Goal: Task Accomplishment & Management: Manage account settings

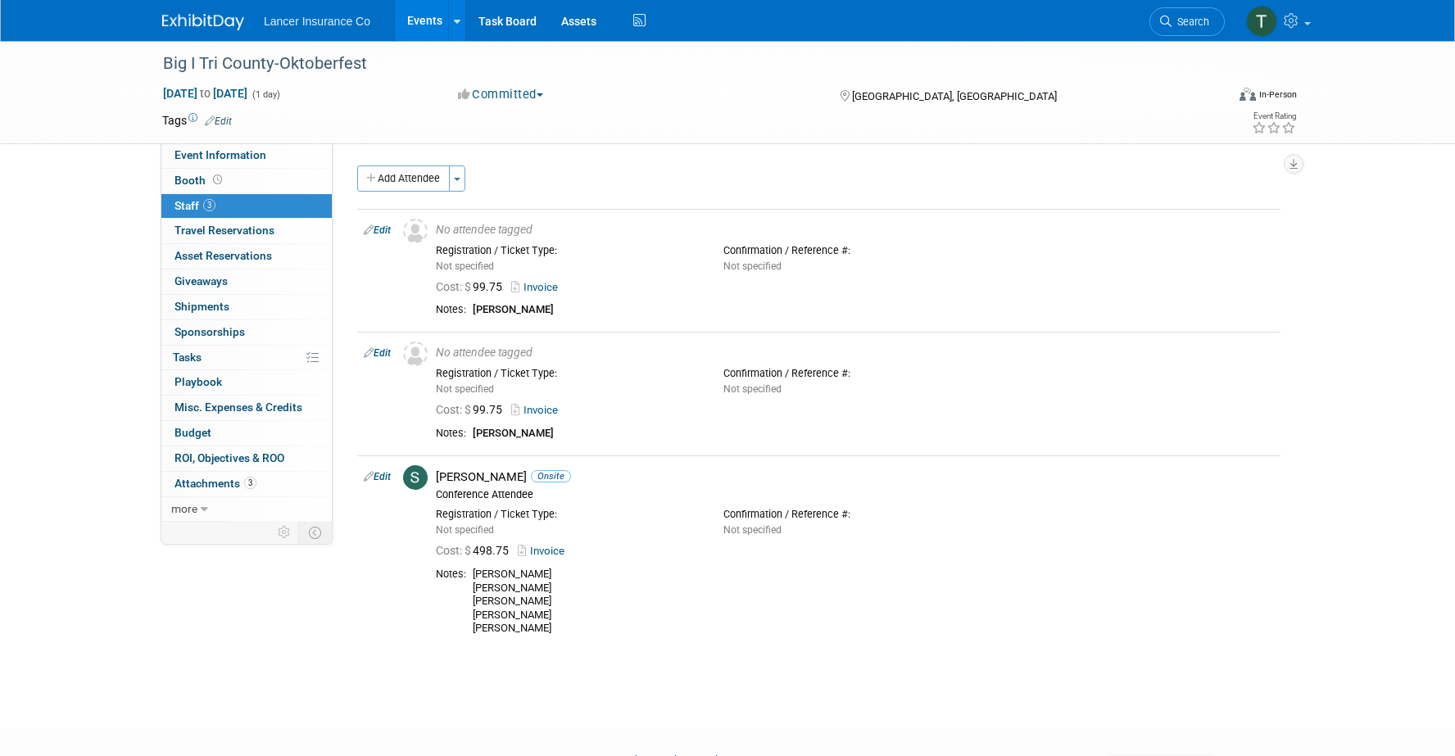
click at [420, 26] on link "Events" at bounding box center [425, 20] width 60 height 41
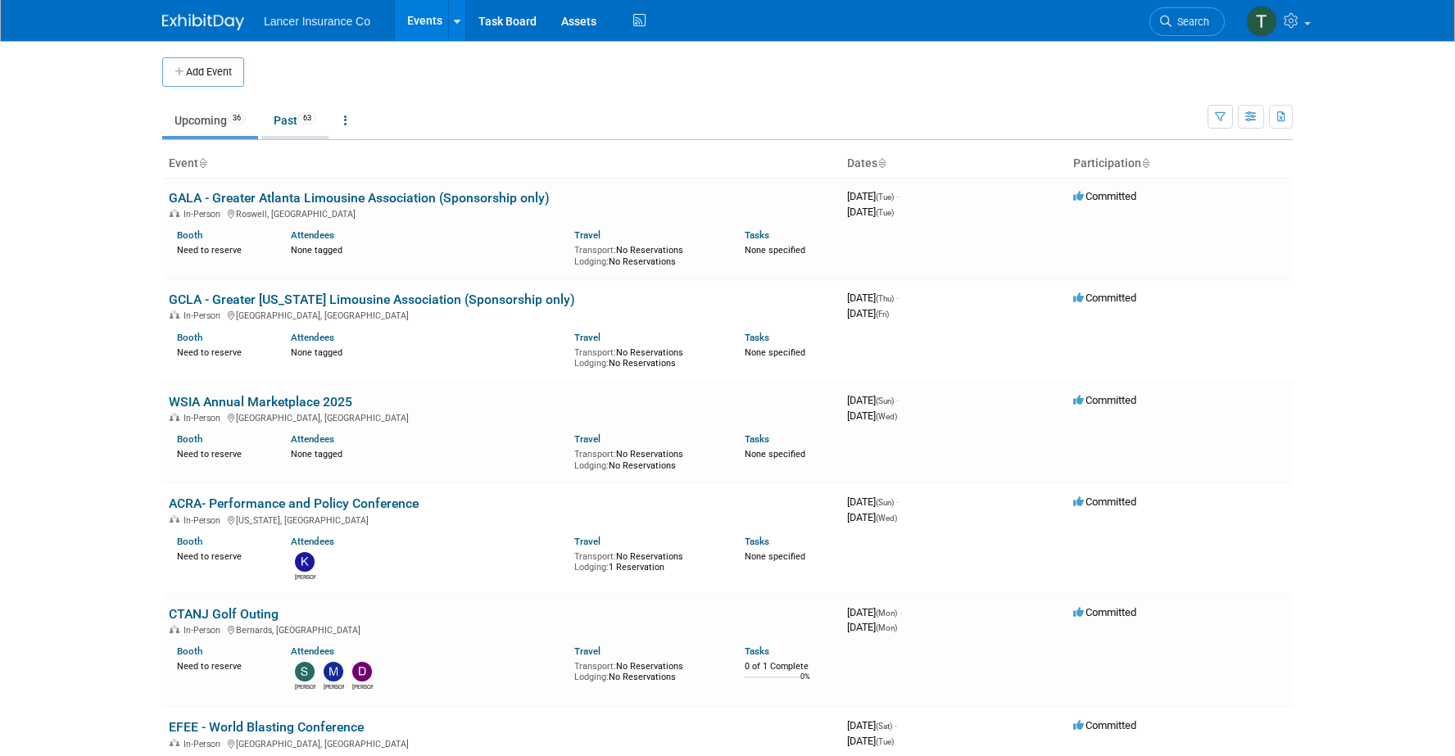
click at [285, 121] on link "Past 63" at bounding box center [294, 120] width 67 height 31
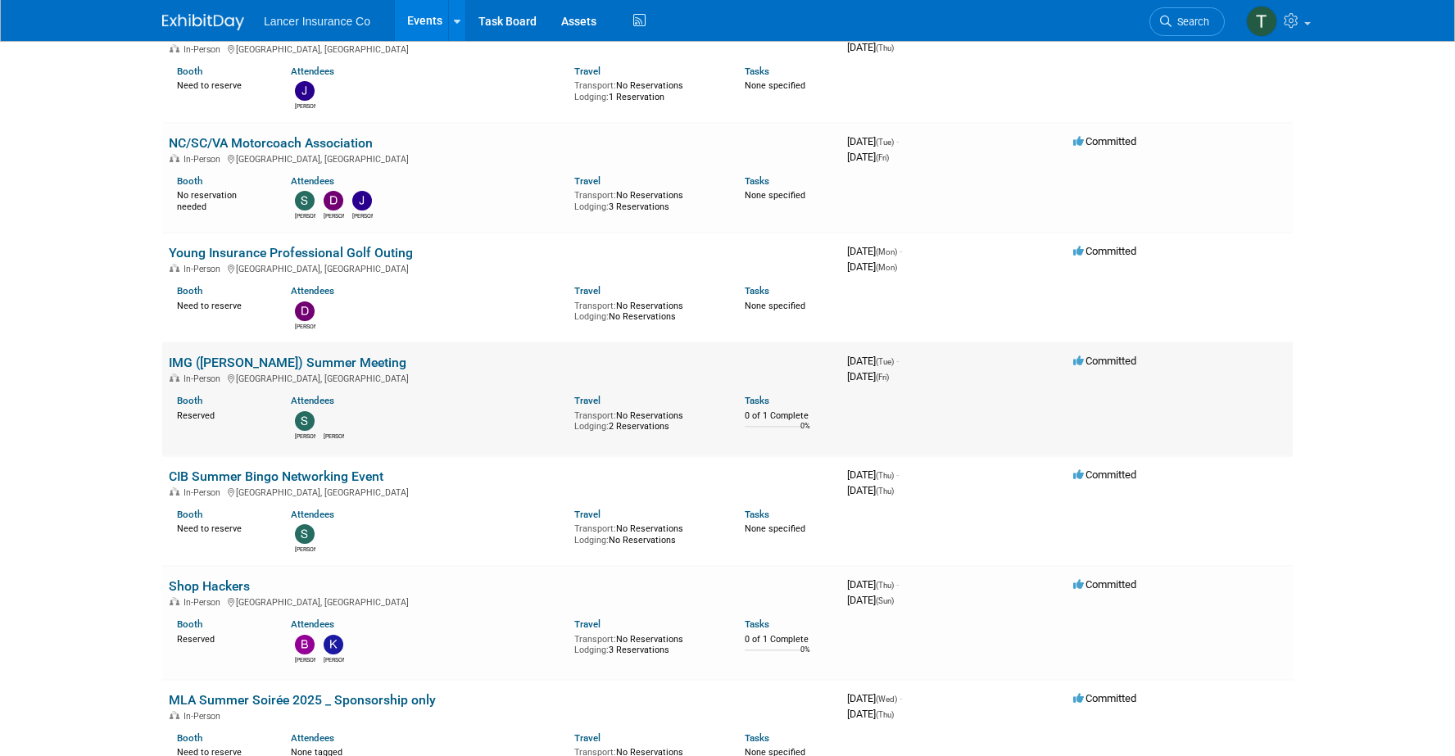
scroll to position [704, 0]
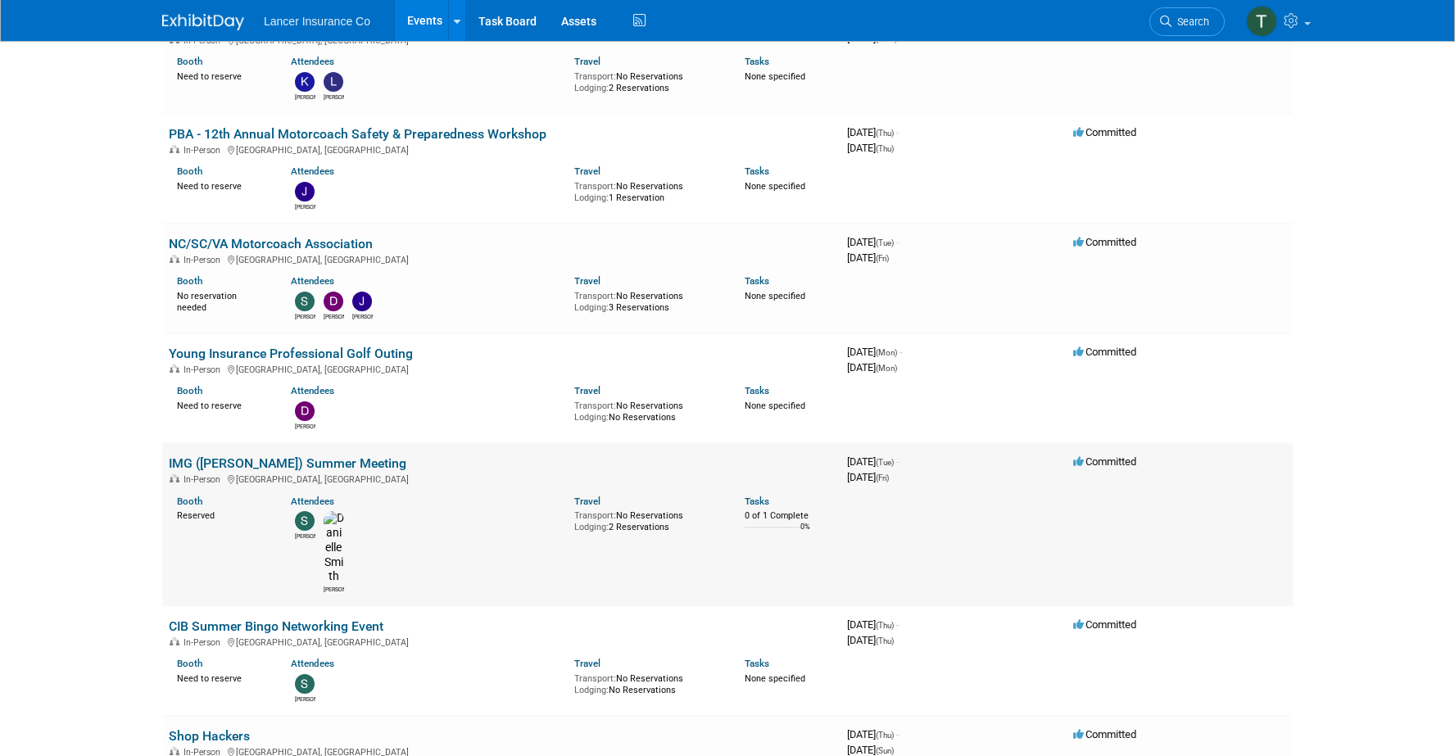
click at [200, 456] on link "IMG ([PERSON_NAME]) Summer Meeting" at bounding box center [288, 464] width 238 height 16
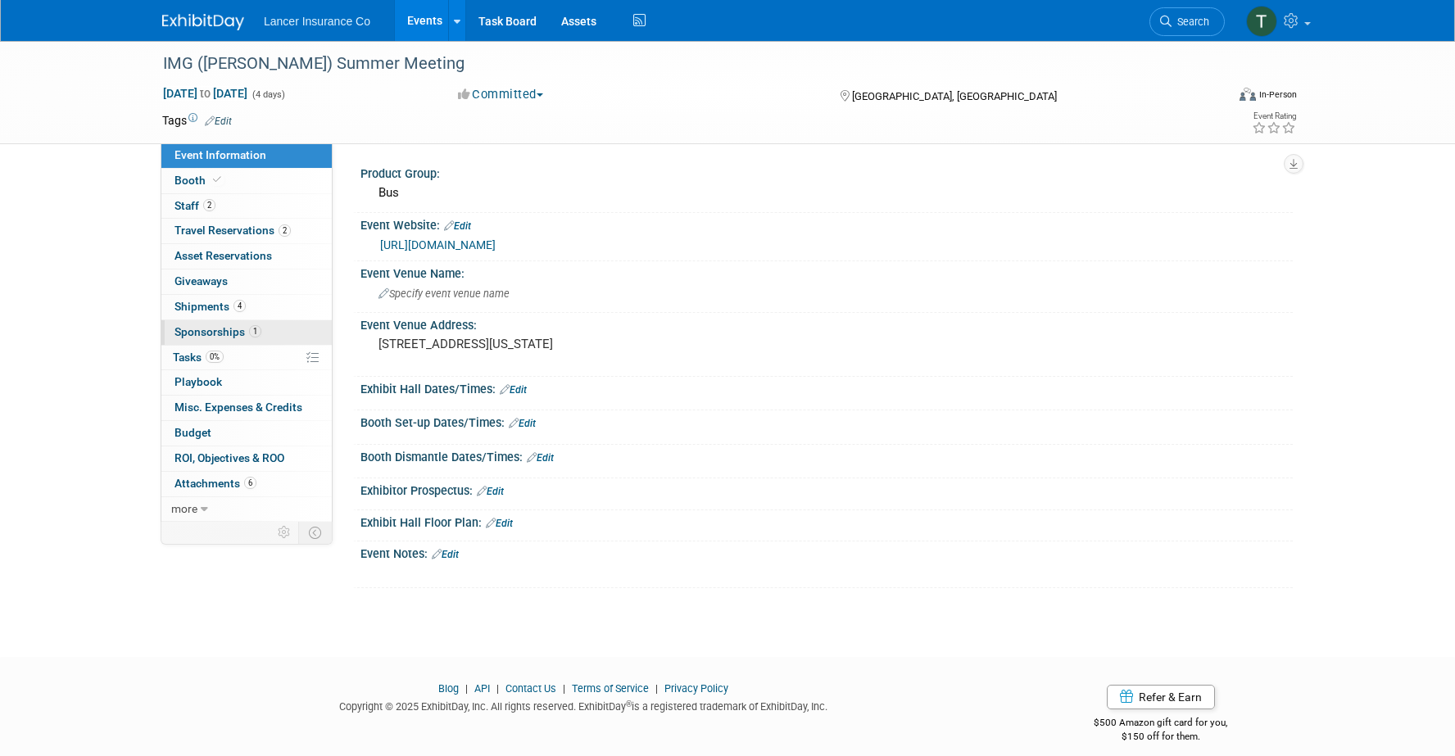
click at [216, 327] on span "Sponsorships 1" at bounding box center [218, 331] width 87 height 13
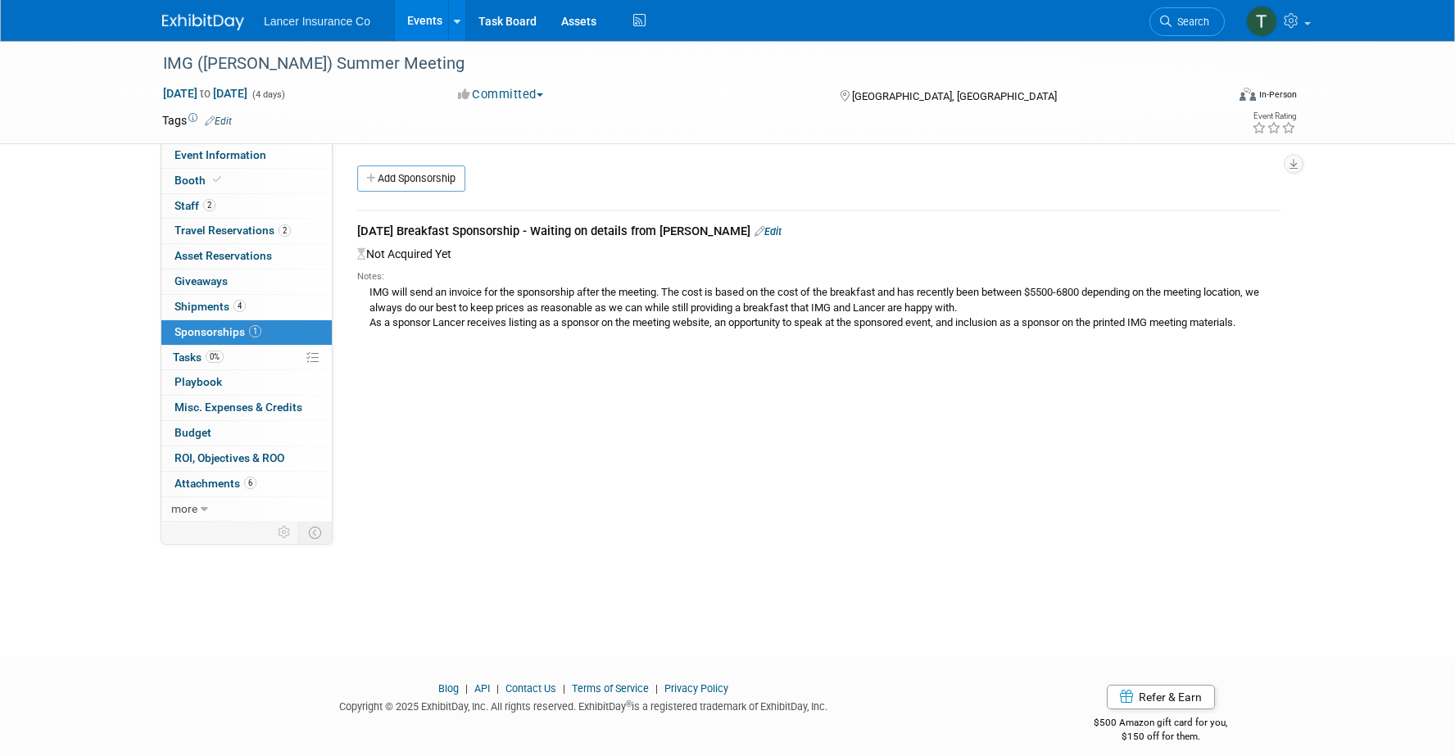
click at [758, 225] on div "Wednesday Breakfast Sponsorship - Waiting on details from Clymer Edit" at bounding box center [818, 233] width 923 height 20
click at [755, 233] on link "Edit" at bounding box center [768, 231] width 27 height 12
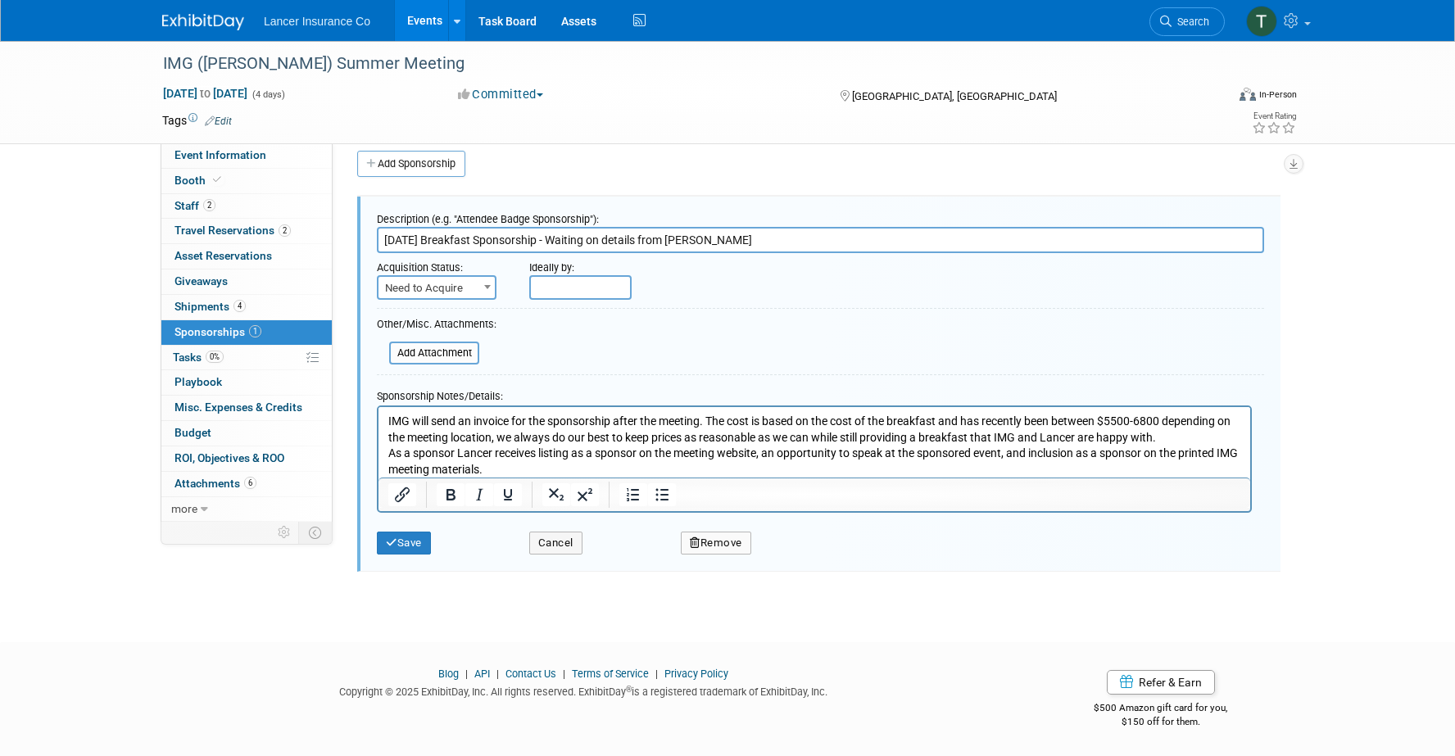
click at [447, 285] on span "Need to Acquire" at bounding box center [437, 288] width 116 height 23
select select "2"
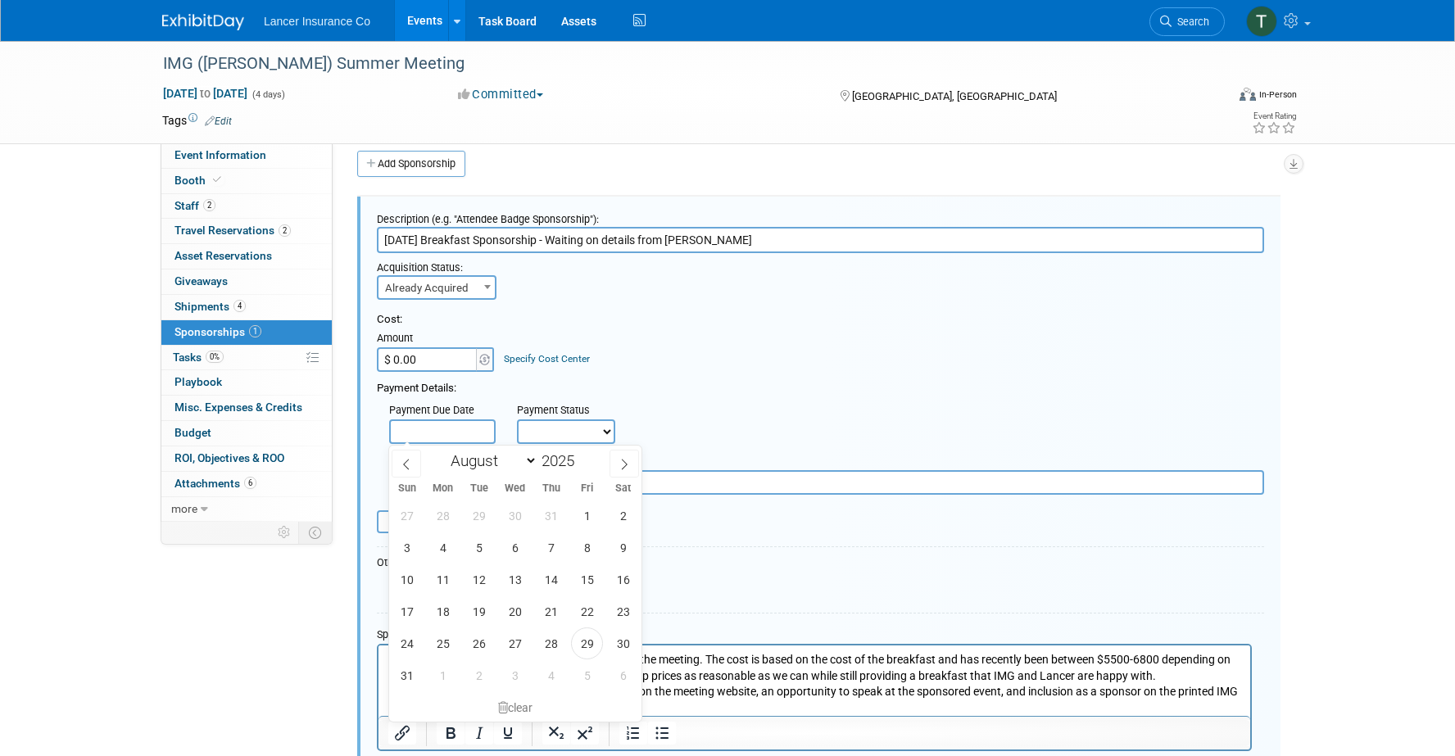
click at [428, 433] on input "text" at bounding box center [442, 431] width 107 height 25
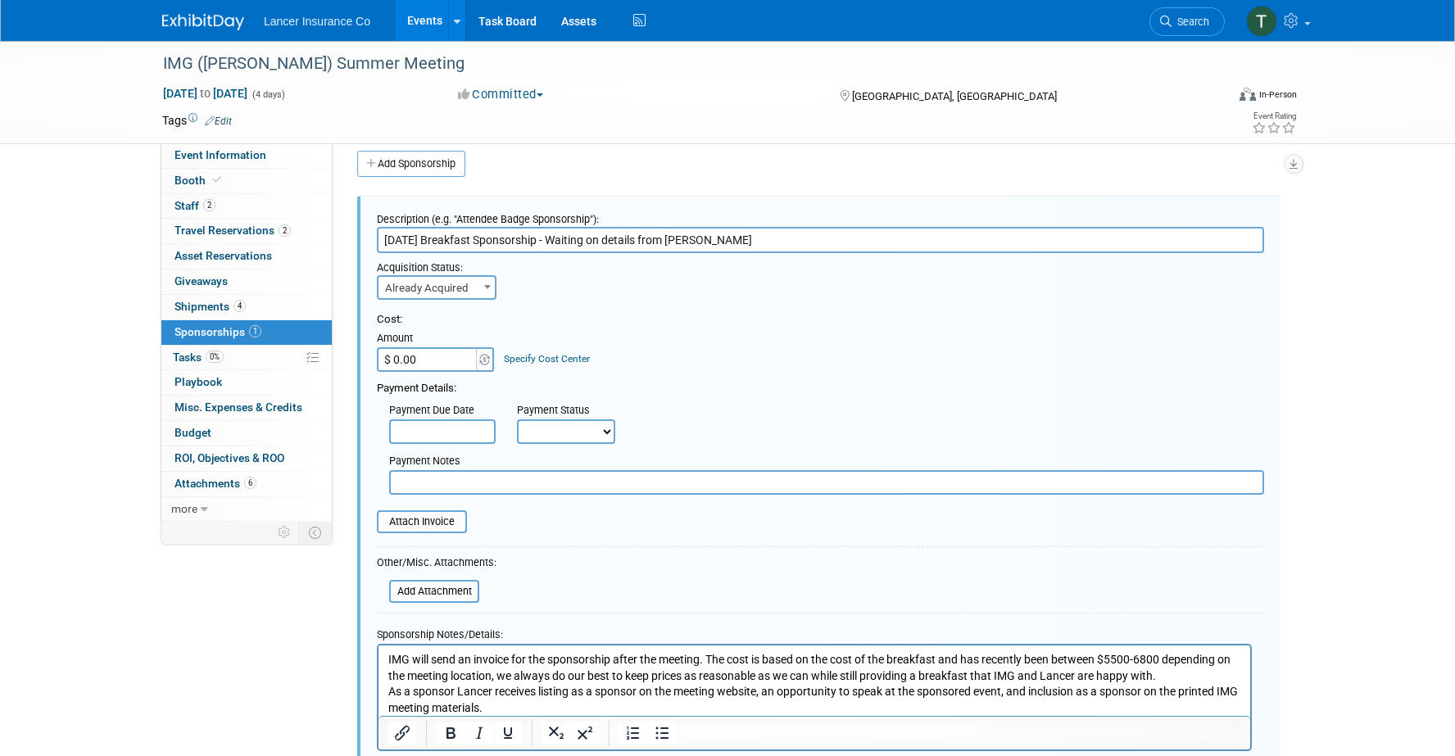
click at [525, 356] on link "Specify Cost Center" at bounding box center [547, 358] width 86 height 11
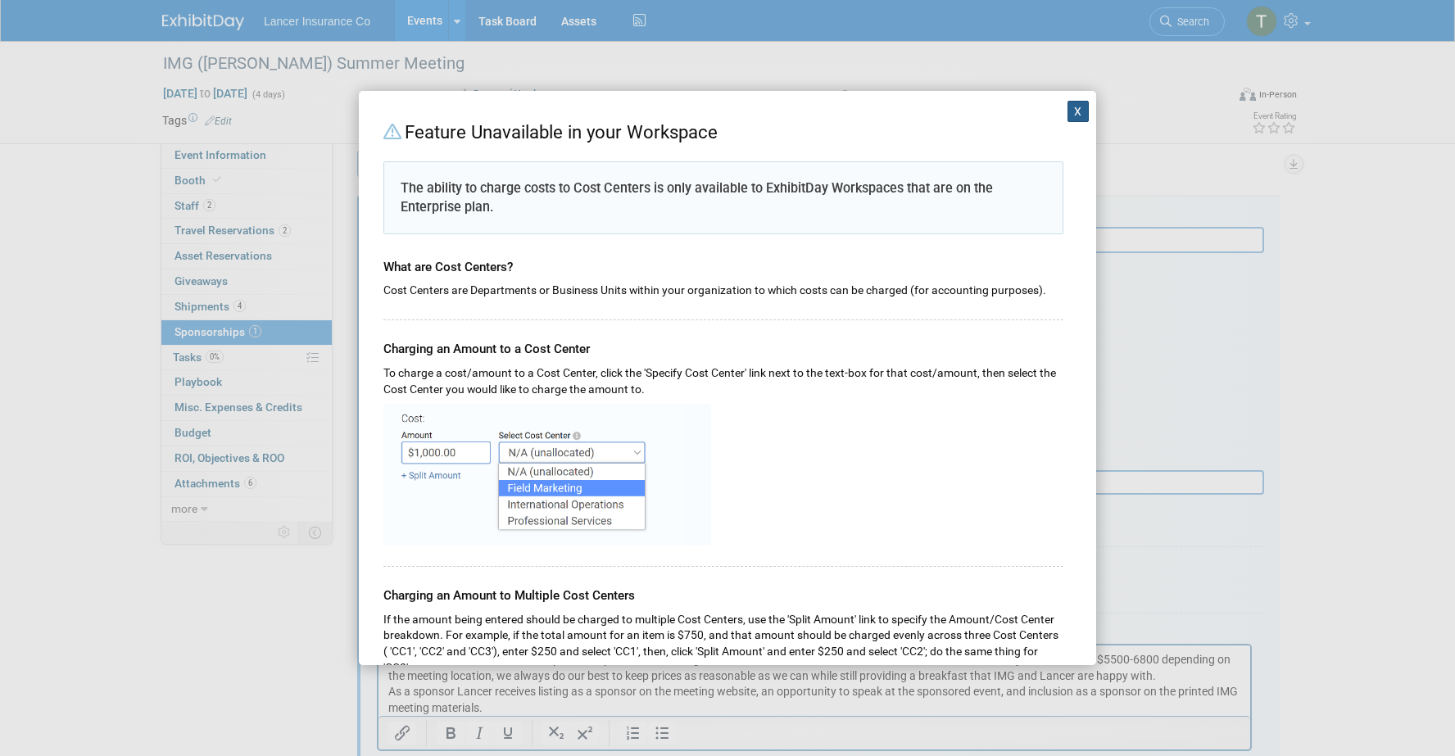
click at [1078, 105] on button "X" at bounding box center [1078, 111] width 21 height 21
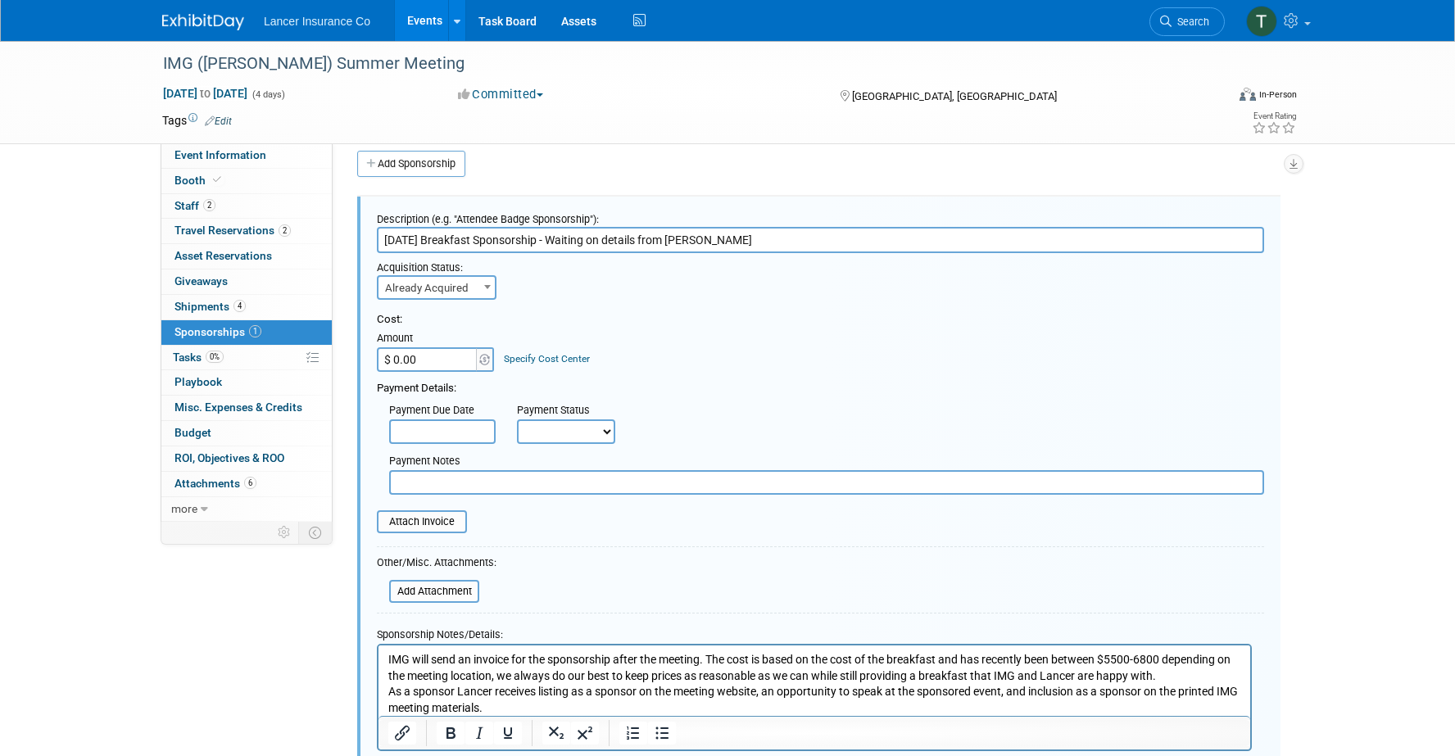
click at [427, 360] on input "$ 0.00" at bounding box center [428, 359] width 102 height 25
click at [439, 478] on input "text" at bounding box center [826, 482] width 875 height 25
type input "Invoice submitted to Accounting"
click at [418, 354] on input "$ 0.00" at bounding box center [428, 359] width 102 height 25
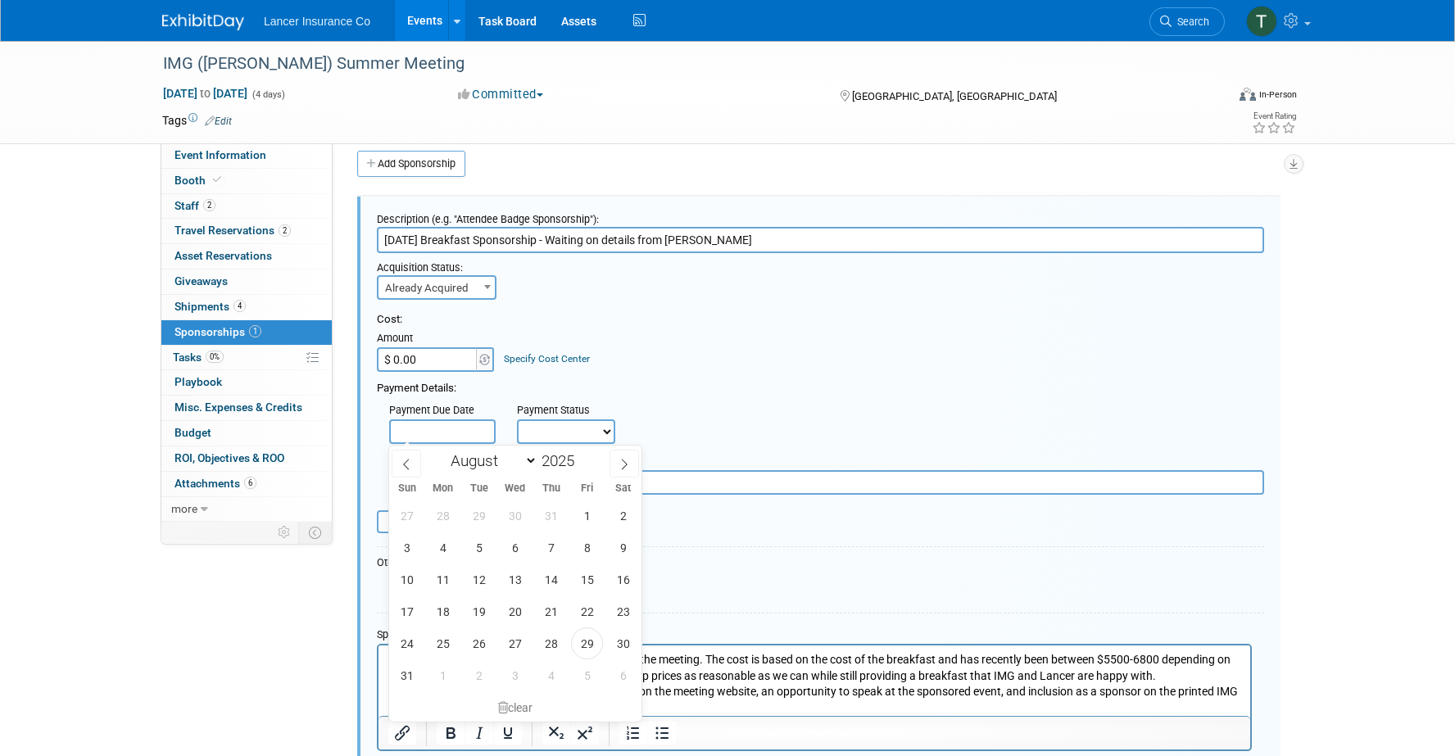
click at [452, 436] on input "text" at bounding box center [442, 431] width 107 height 25
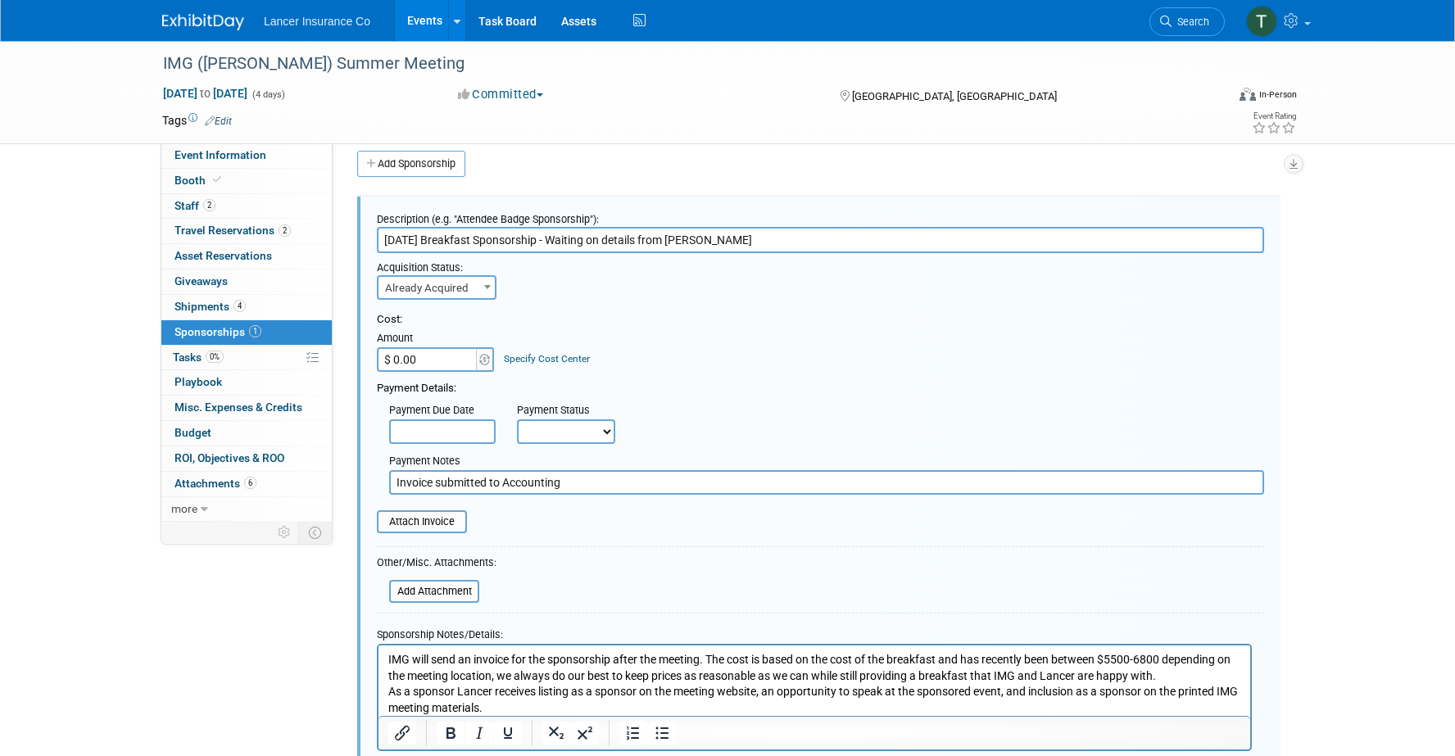
click at [429, 363] on input "$ 0.00" at bounding box center [428, 359] width 102 height 25
type input "$ 5,172.13"
click at [673, 367] on div "Cost: Amount $ 5,172.13 Specify Cost Center Cost Center -- Not Specified --" at bounding box center [820, 342] width 887 height 60
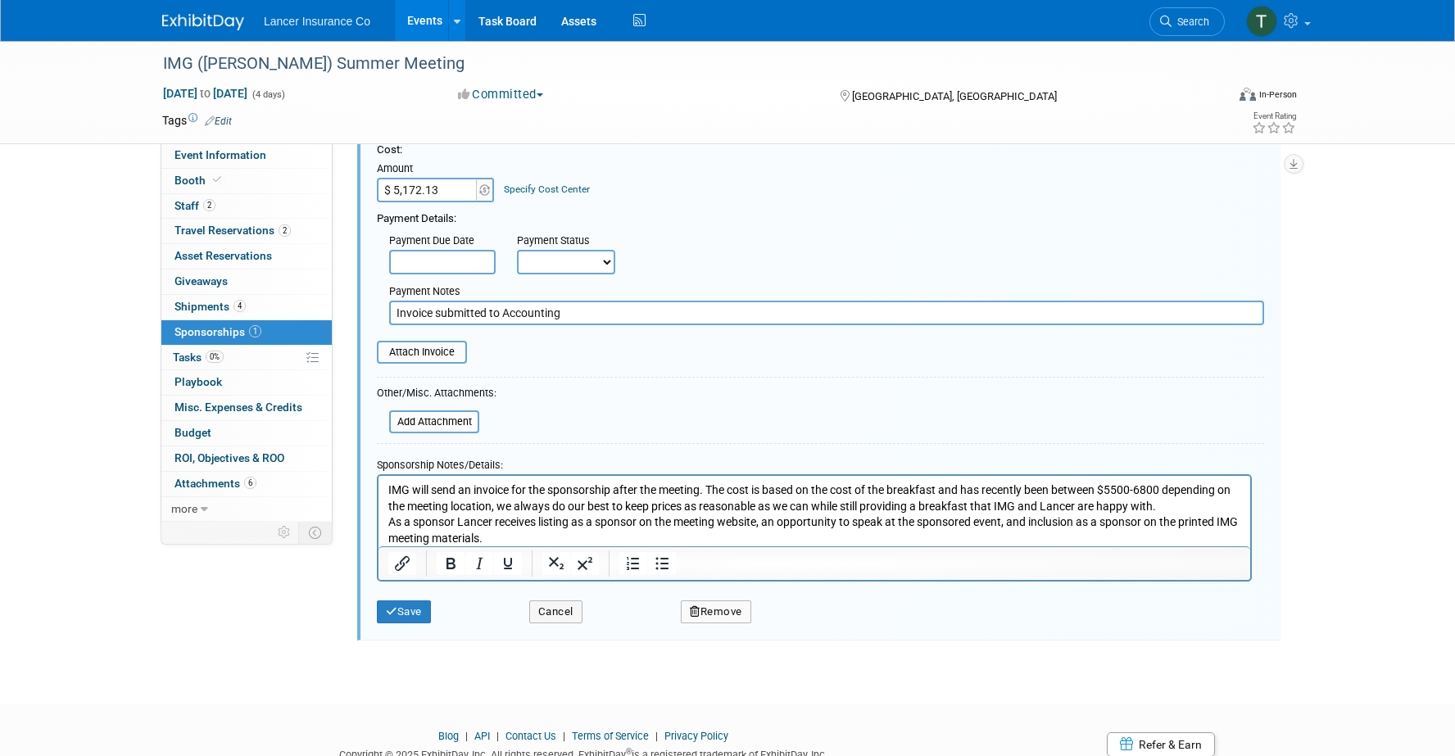
scroll to position [206, 0]
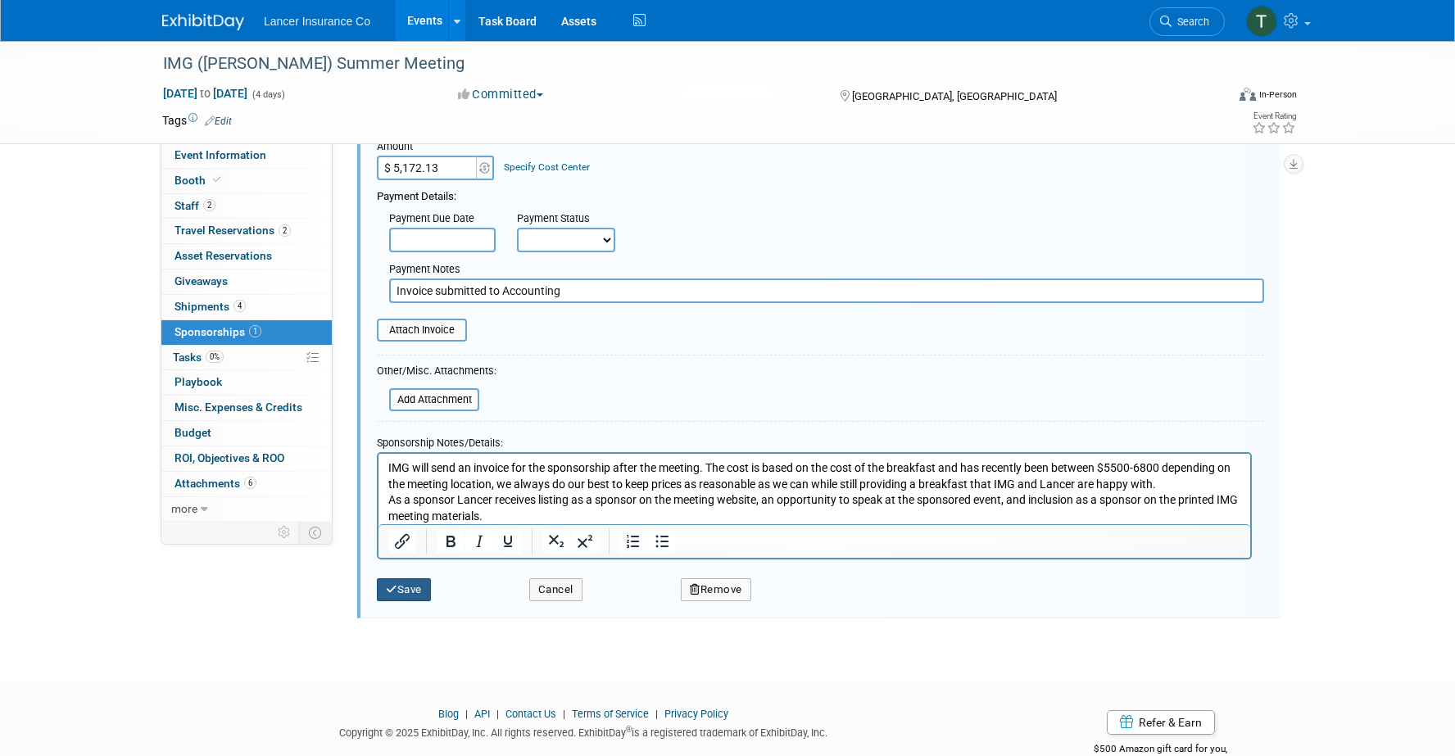
click at [402, 587] on button "Save" at bounding box center [404, 589] width 54 height 23
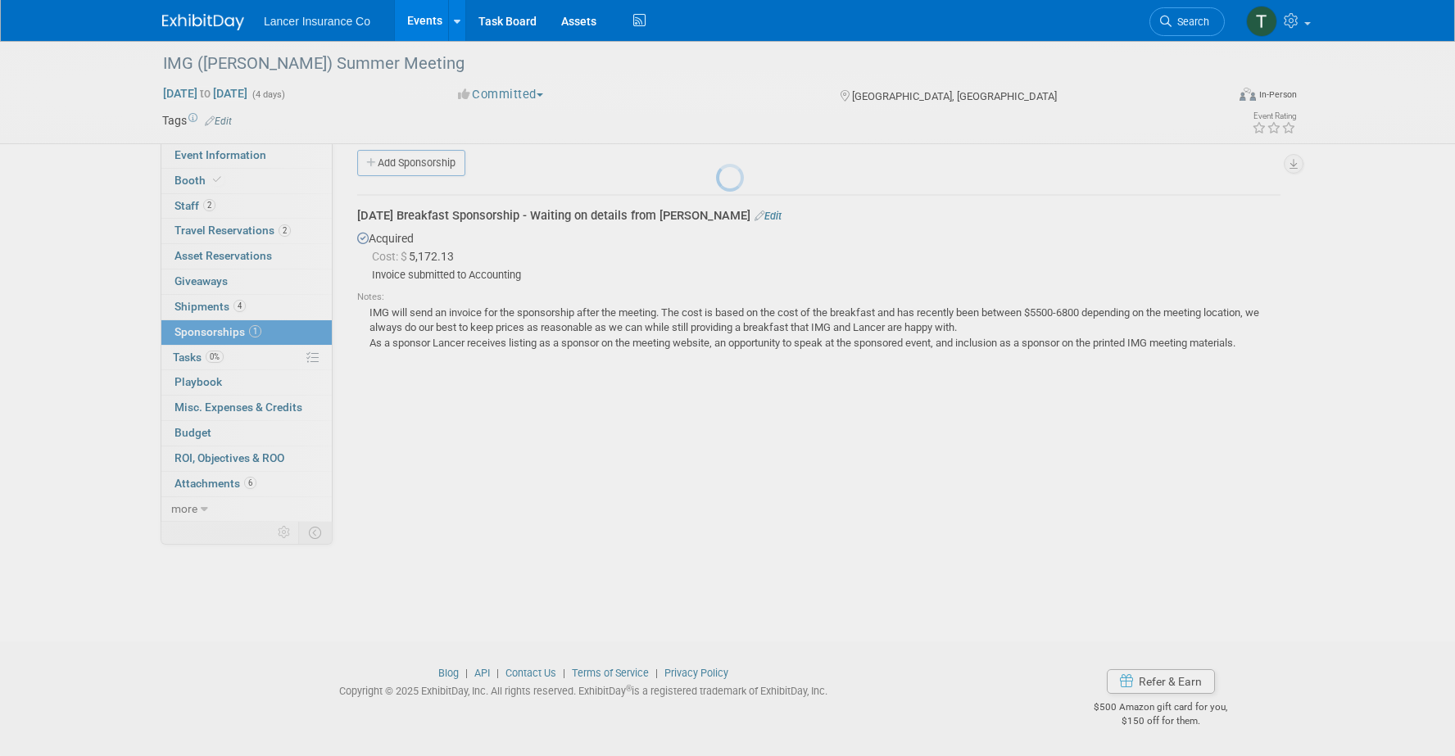
scroll to position [15, 0]
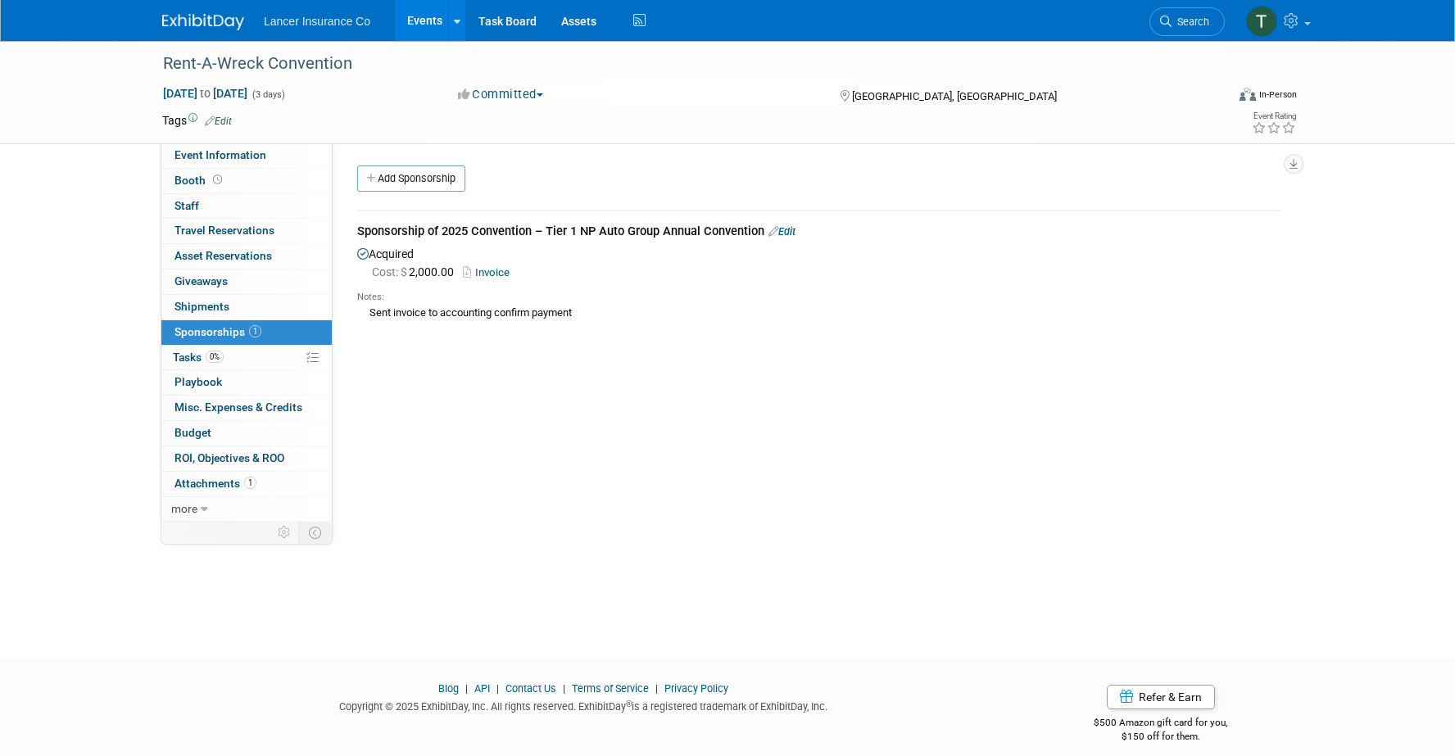
drag, startPoint x: 0, startPoint y: 0, endPoint x: 438, endPoint y: 30, distance: 439.4
click at [438, 30] on link "Events" at bounding box center [425, 20] width 60 height 41
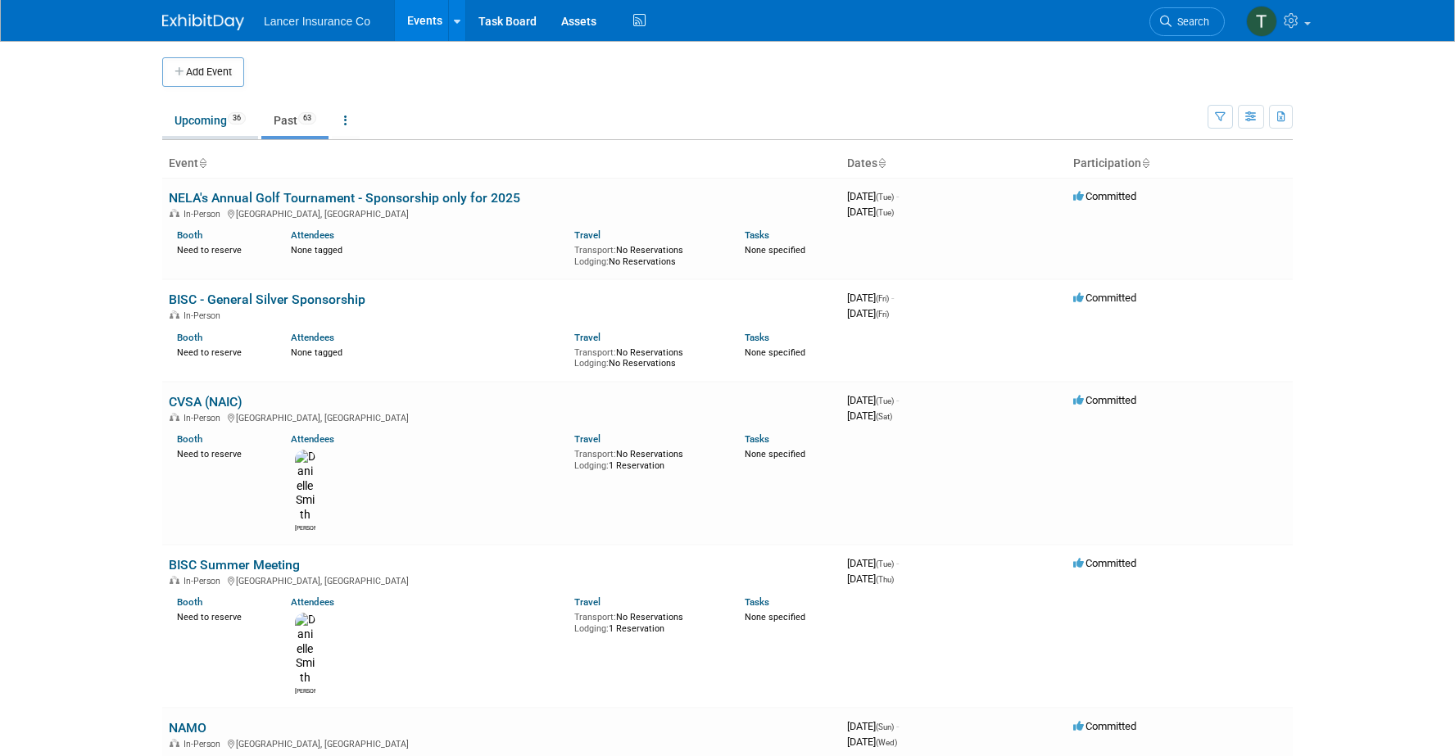
click at [195, 121] on link "Upcoming 36" at bounding box center [210, 120] width 96 height 31
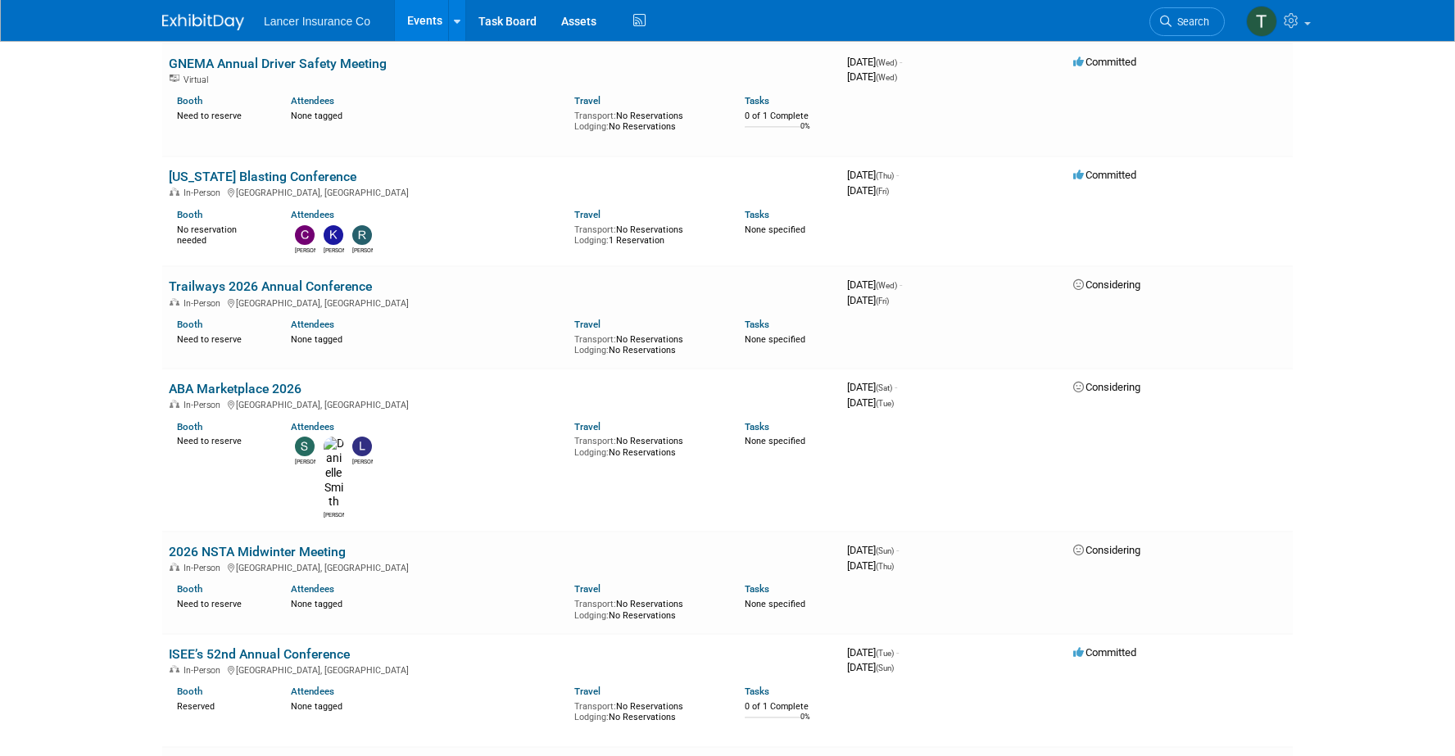
scroll to position [2640, 0]
